Goal: Information Seeking & Learning: Learn about a topic

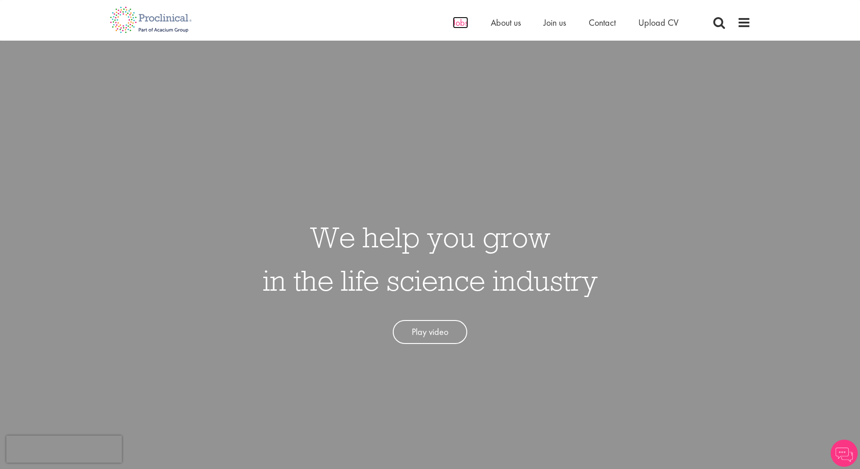
click at [461, 23] on span "Jobs" at bounding box center [460, 23] width 15 height 12
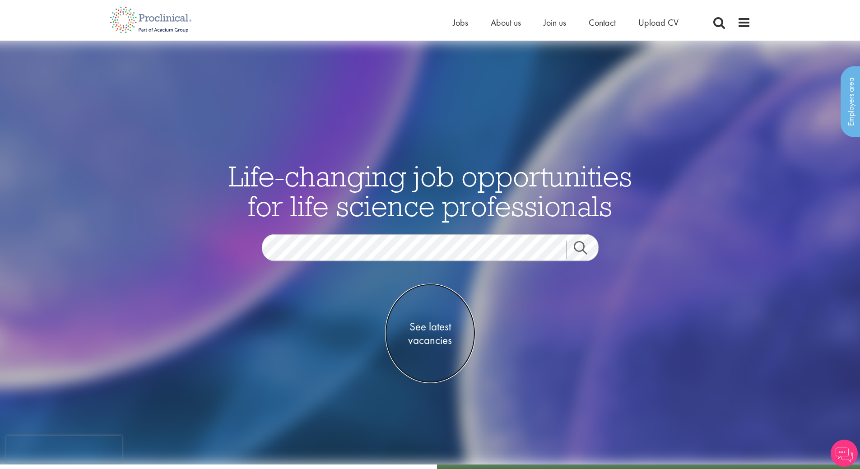
click at [433, 324] on span "See latest vacancies" at bounding box center [430, 333] width 90 height 27
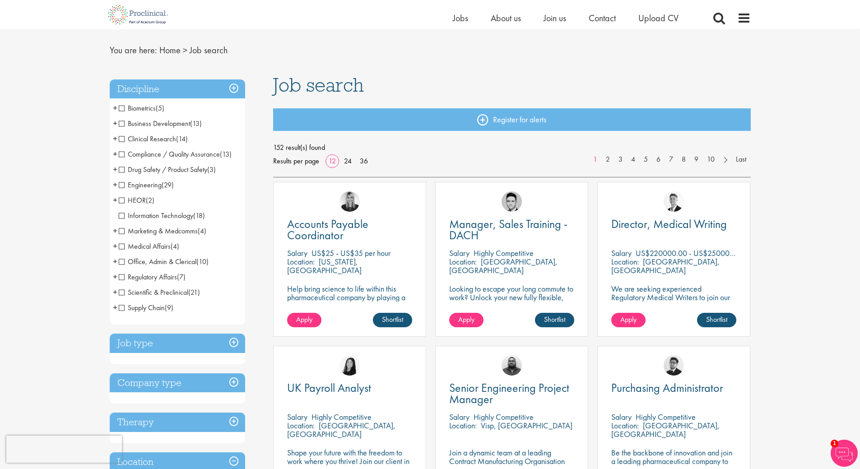
scroll to position [22, 0]
click at [120, 292] on span "Scientific & Preclinical" at bounding box center [154, 291] width 70 height 9
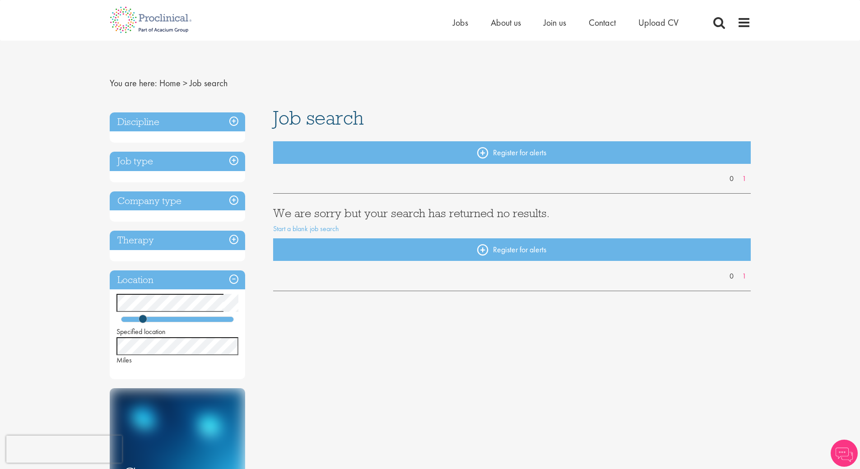
click at [232, 118] on h3 "Discipline" at bounding box center [177, 121] width 135 height 19
click at [232, 119] on h3 "Discipline" at bounding box center [177, 121] width 135 height 19
